Goal: Find specific fact: Find specific fact

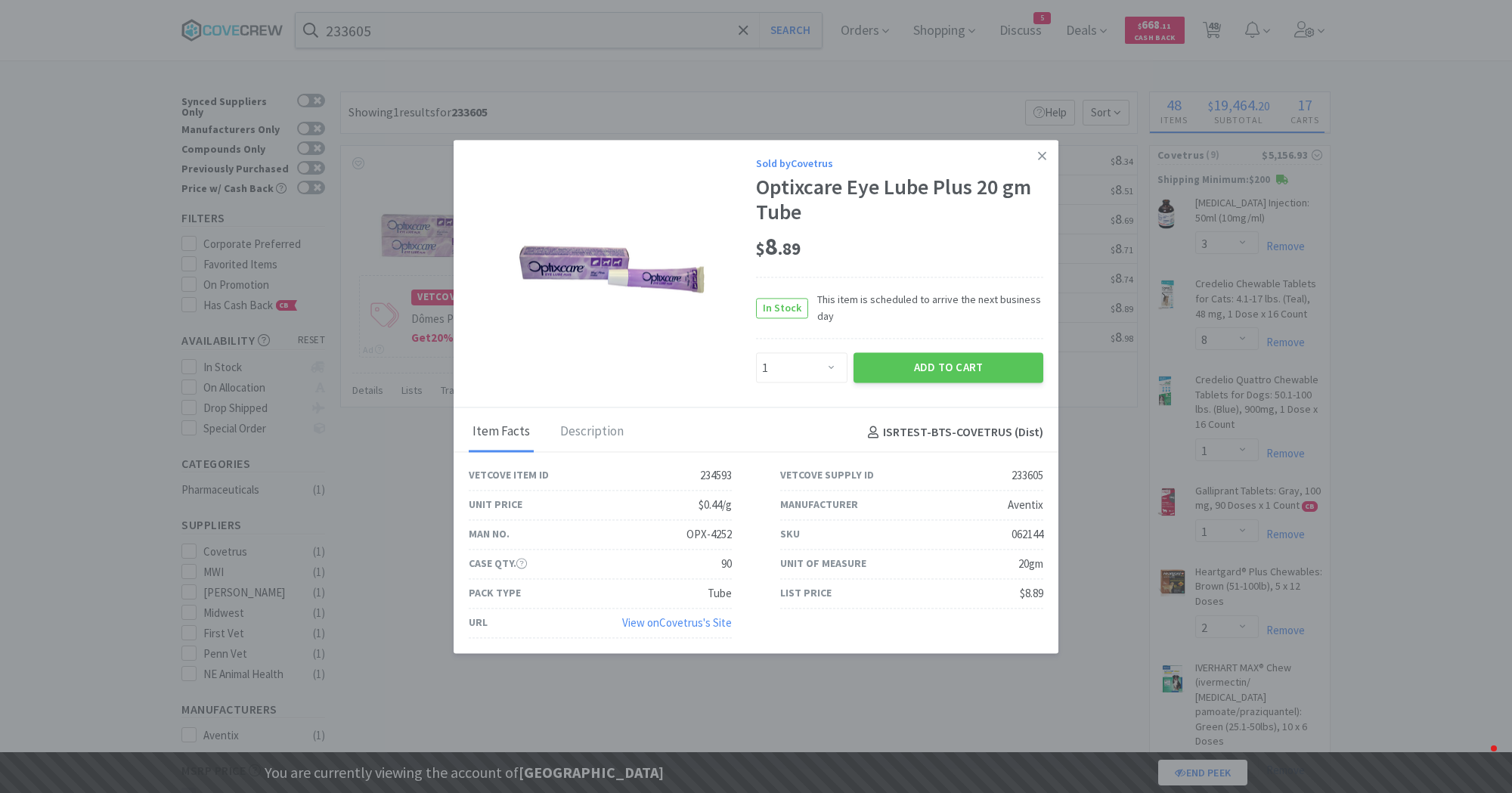
select select "1"
select select "3"
select select "8"
select select "1"
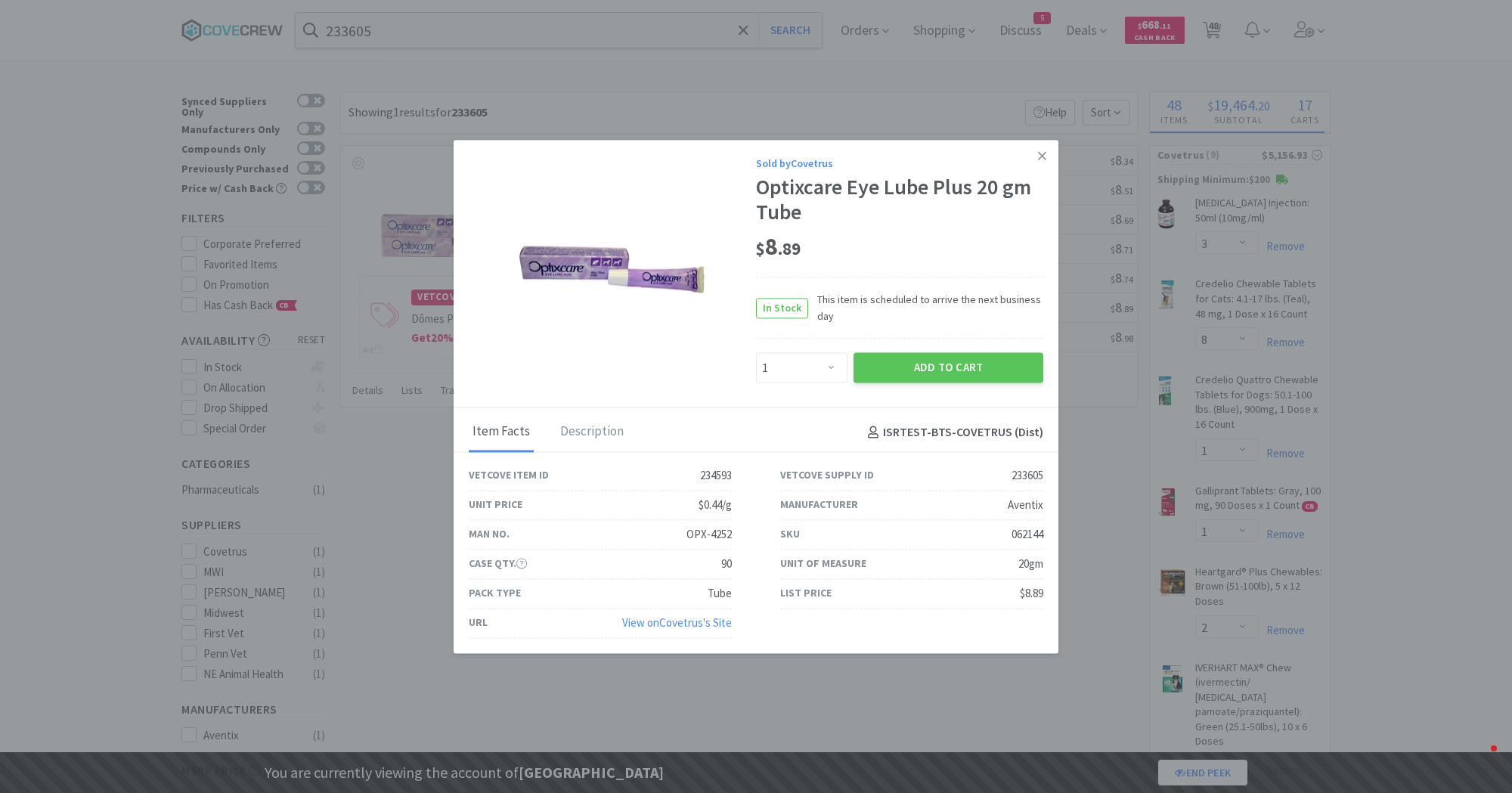
select select "2"
select select "1"
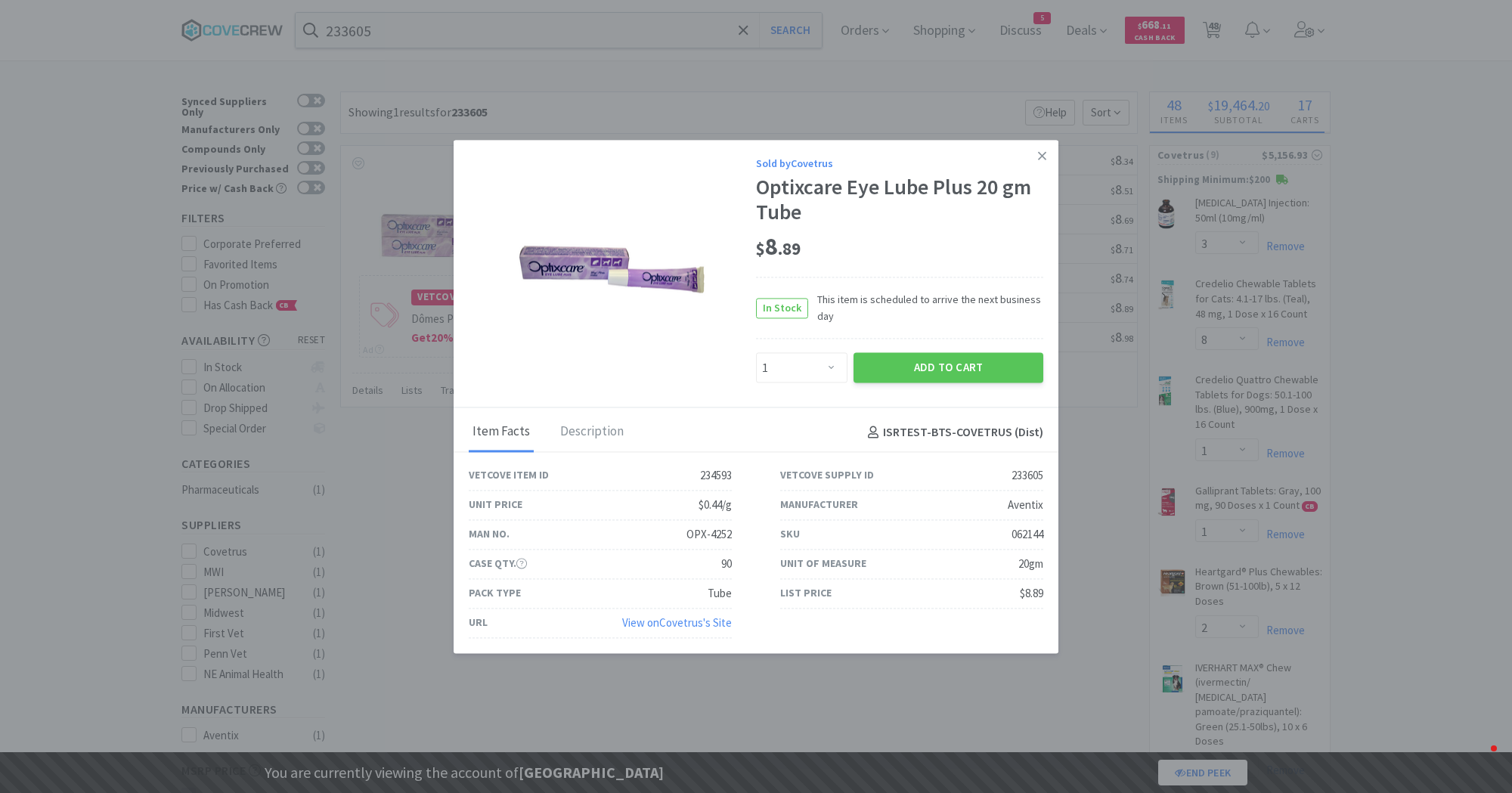
select select "1"
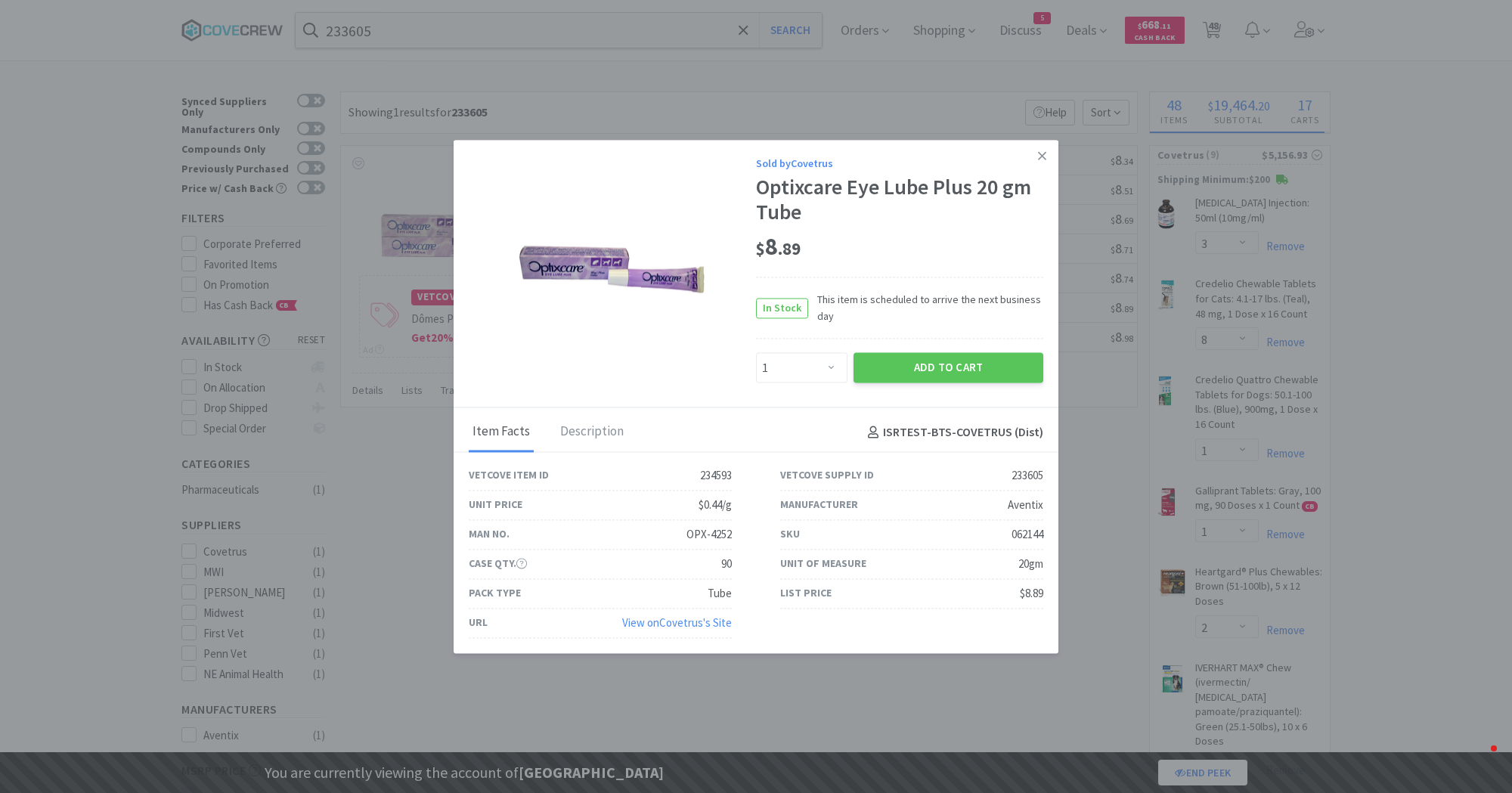
select select "1"
select select "2"
select select "1"
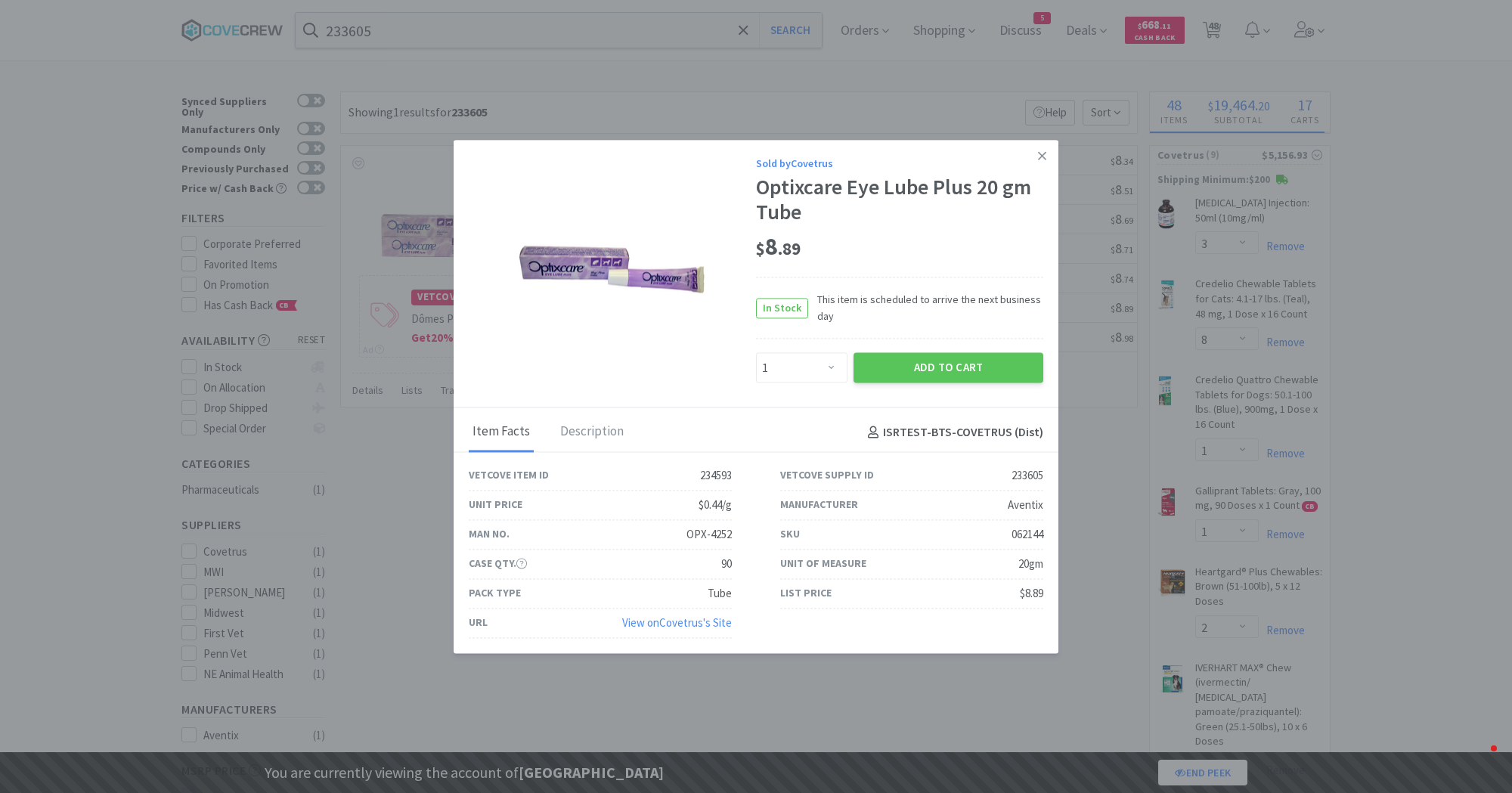
select select "1"
select select "5"
select select "2"
select select "1"
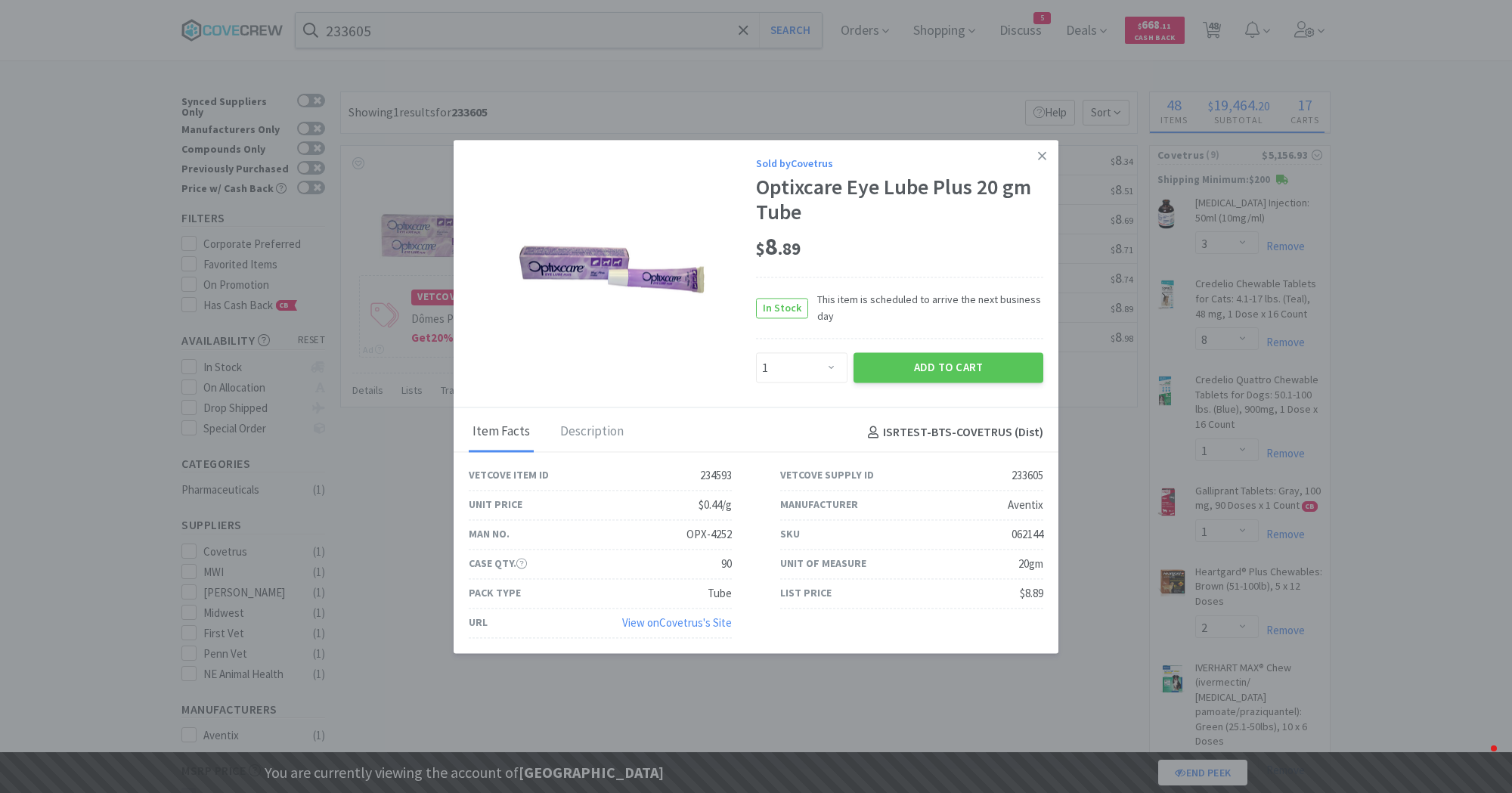
select select "1"
select select "2"
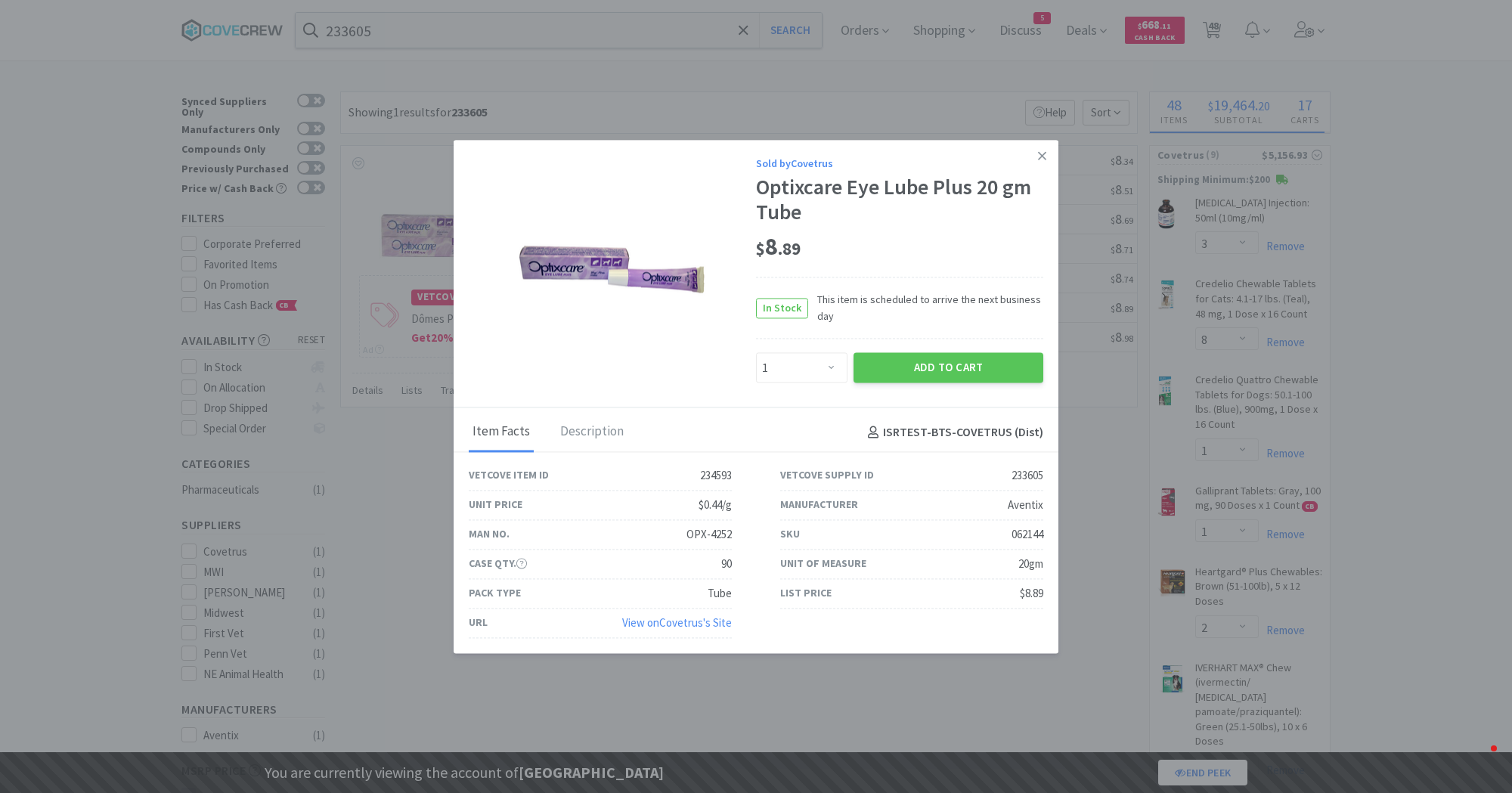
select select "4"
select select "3"
select select "1"
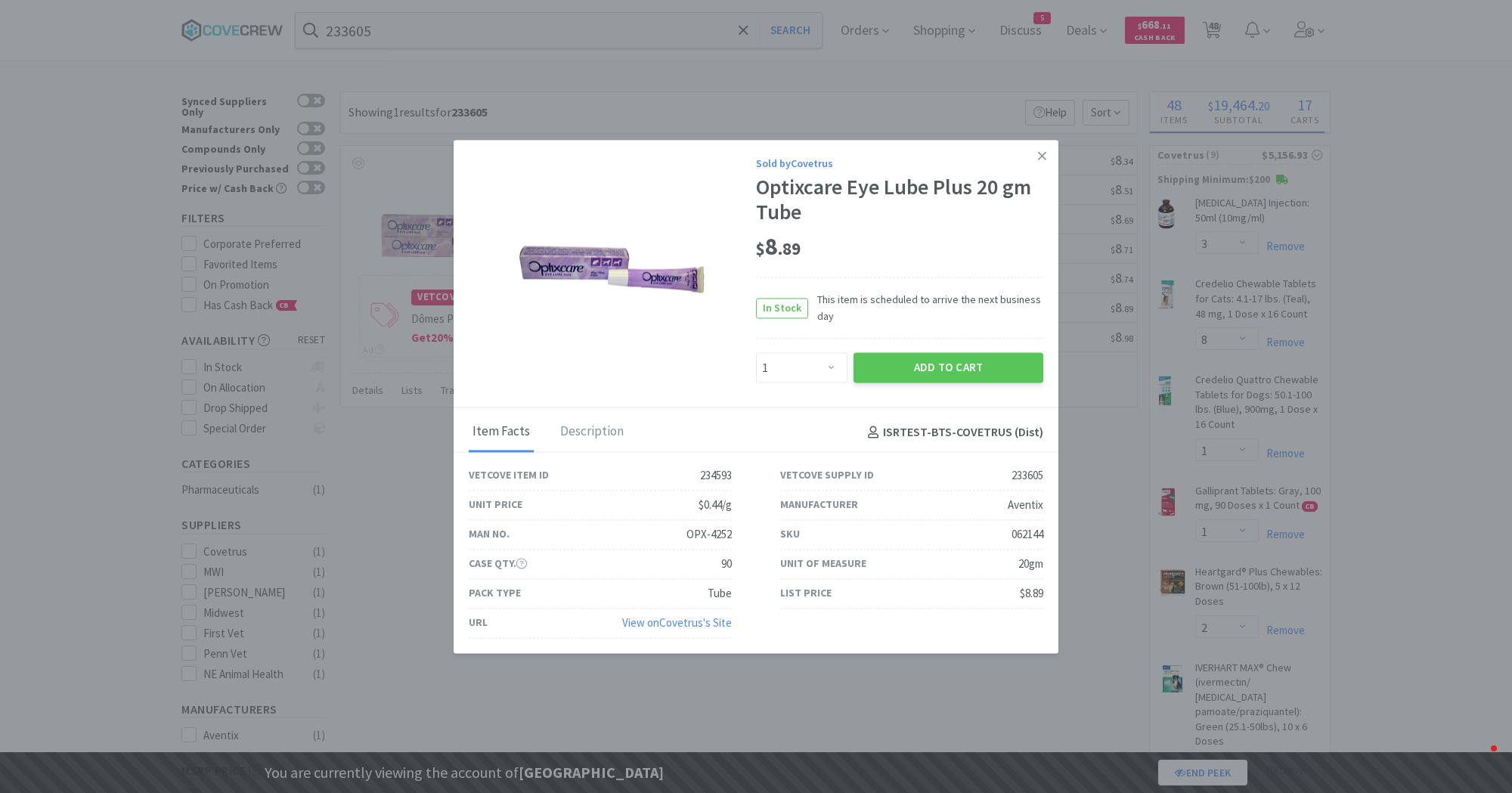
select select "1"
select select "3"
select select "2"
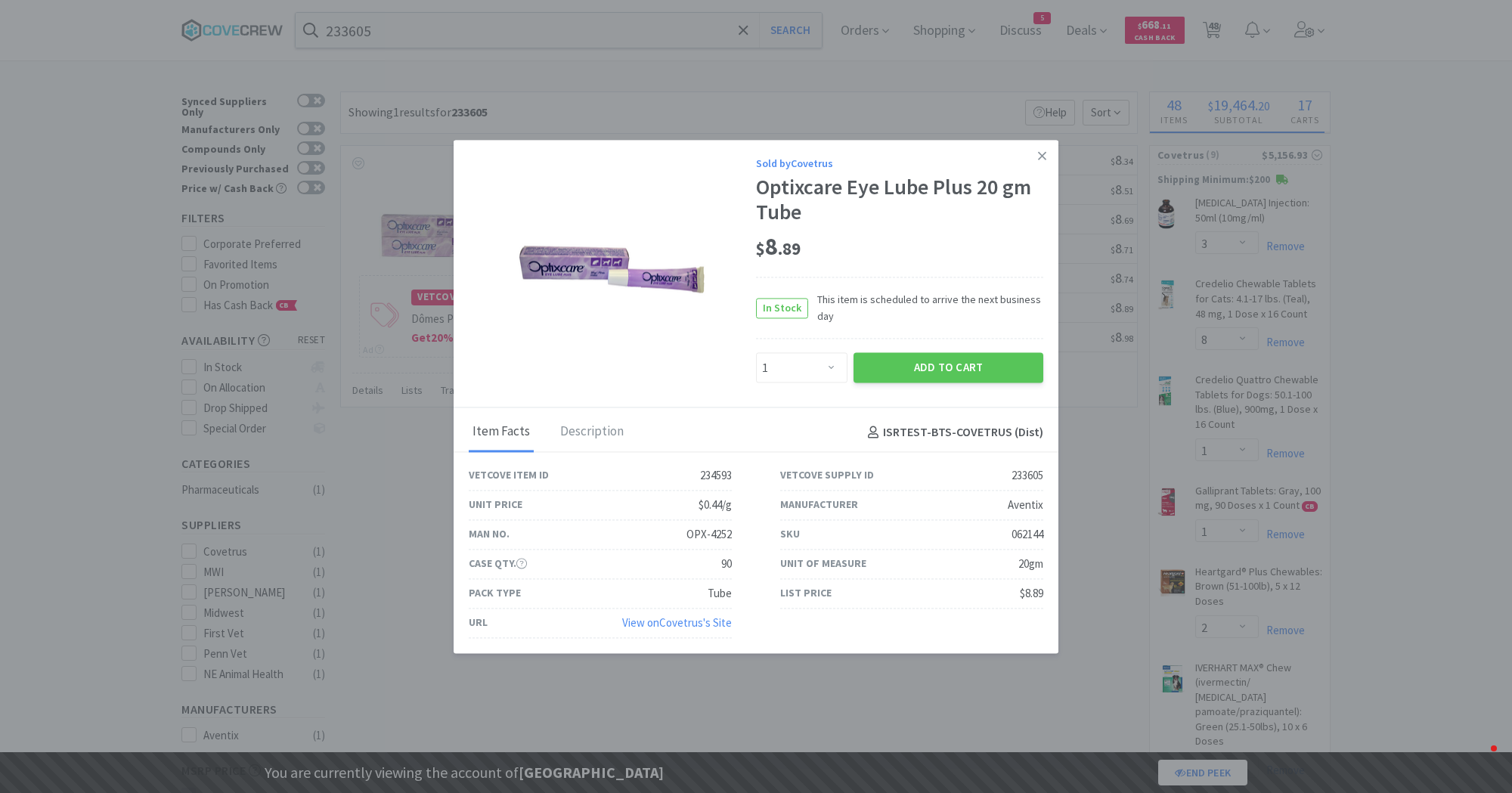
select select "1"
select select "2"
select select "1"
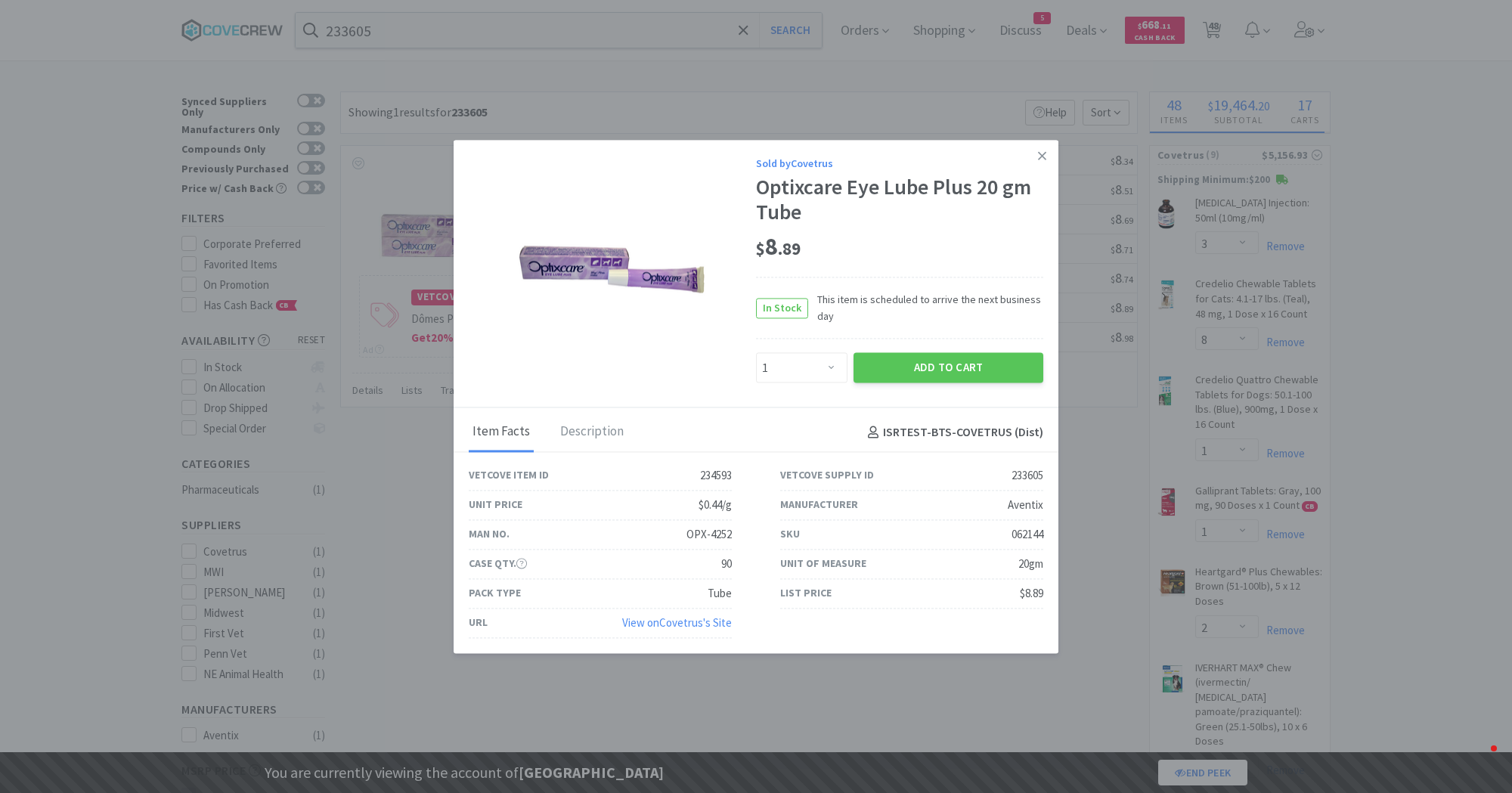
select select "2"
select select "9"
select select "5"
select select "2"
